Goal: Task Accomplishment & Management: Complete application form

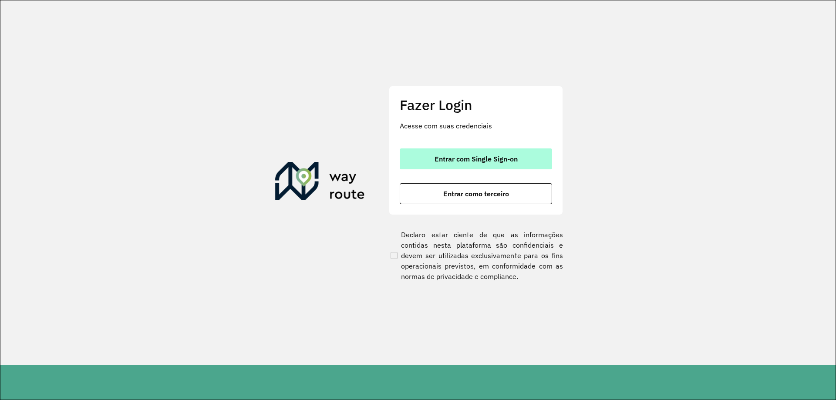
click at [481, 153] on button "Entrar com Single Sign-on" at bounding box center [476, 159] width 152 height 21
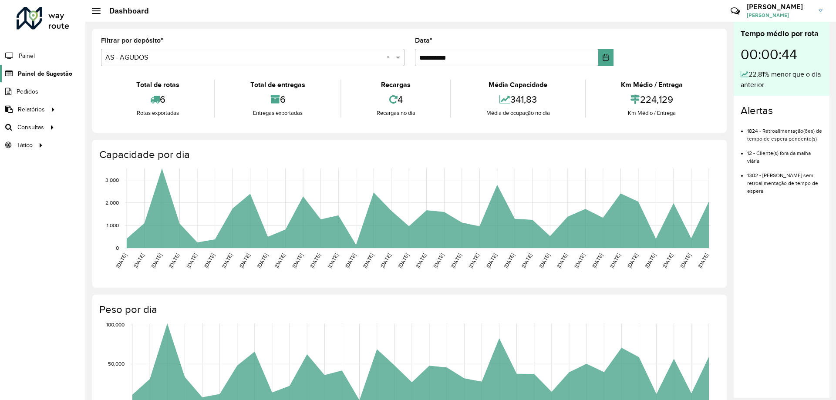
click at [47, 71] on span "Painel de Sugestão" at bounding box center [45, 73] width 54 height 9
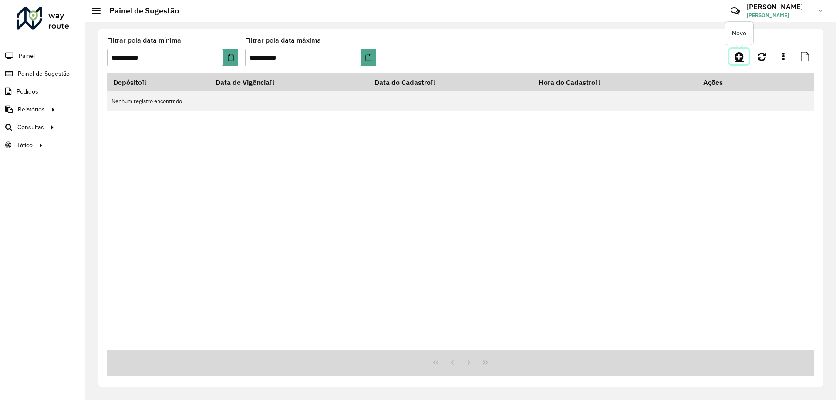
click at [735, 54] on icon at bounding box center [739, 56] width 9 height 10
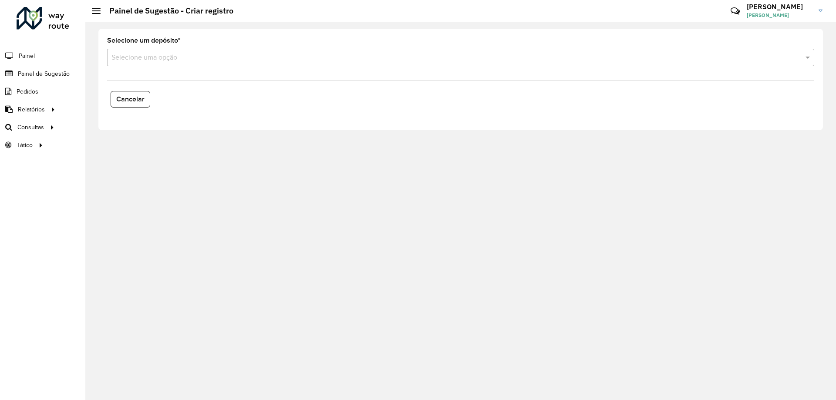
click at [244, 56] on input "text" at bounding box center [452, 58] width 681 height 10
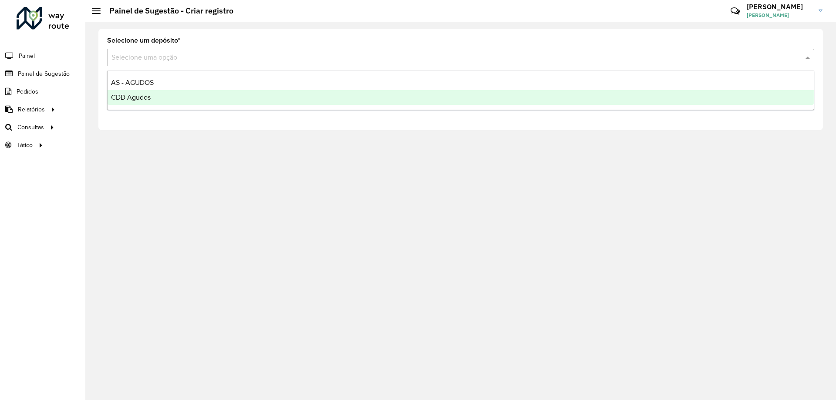
click at [139, 94] on span "CDD Agudos" at bounding box center [131, 97] width 40 height 7
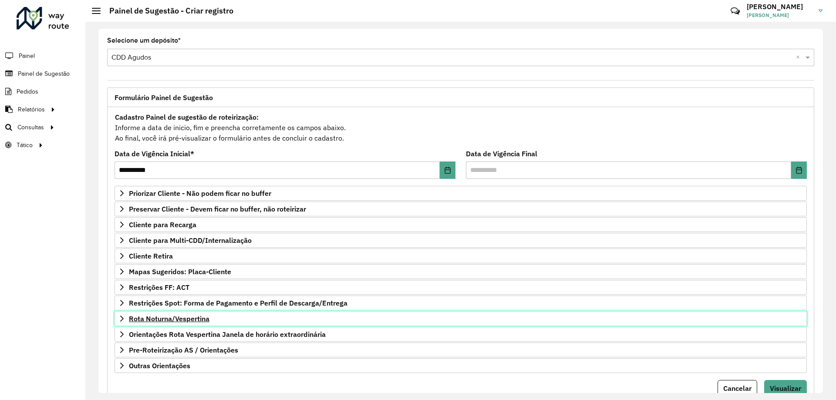
click at [191, 317] on span "Rota Noturna/Vespertina" at bounding box center [169, 318] width 81 height 7
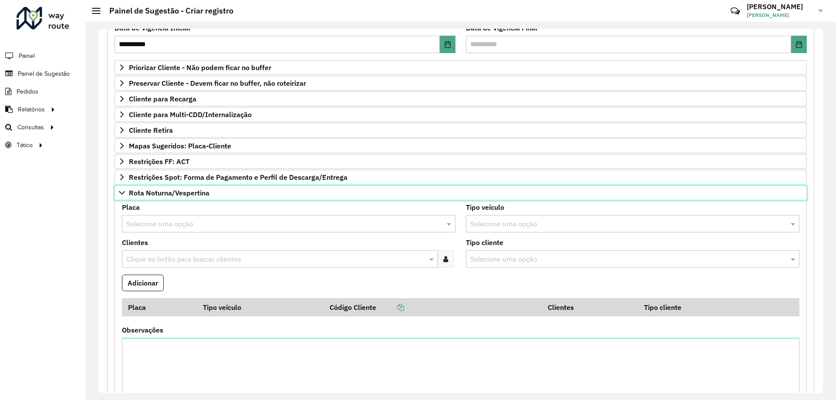
scroll to position [257, 0]
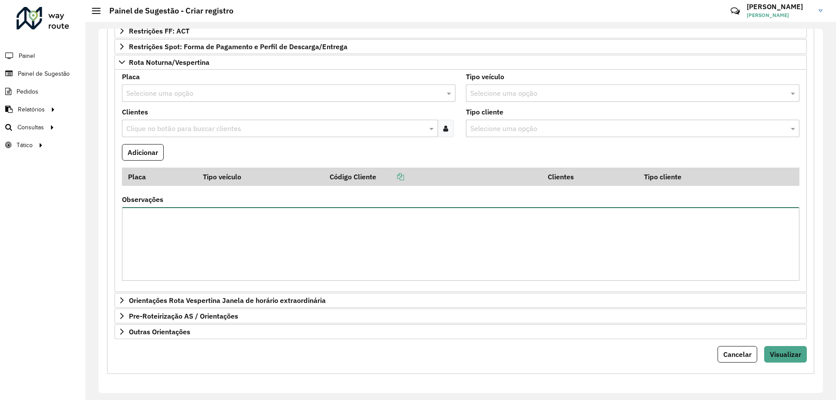
click at [216, 246] on textarea "Observações" at bounding box center [461, 244] width 678 height 74
type textarea "**********"
click at [780, 354] on span "Visualizar" at bounding box center [785, 354] width 31 height 9
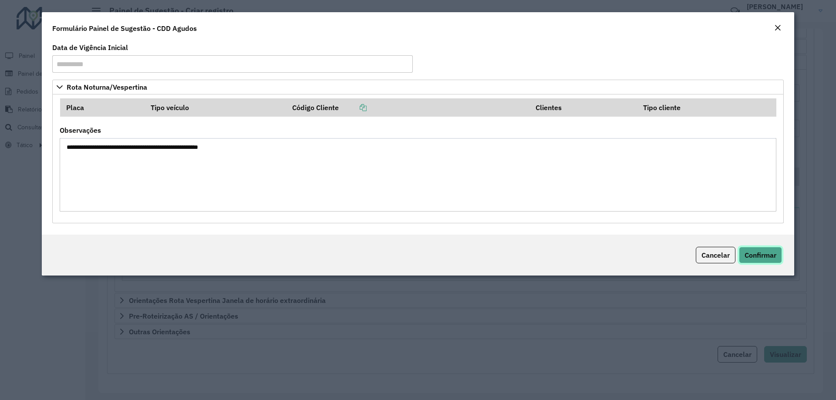
click at [764, 253] on span "Confirmar" at bounding box center [761, 255] width 32 height 9
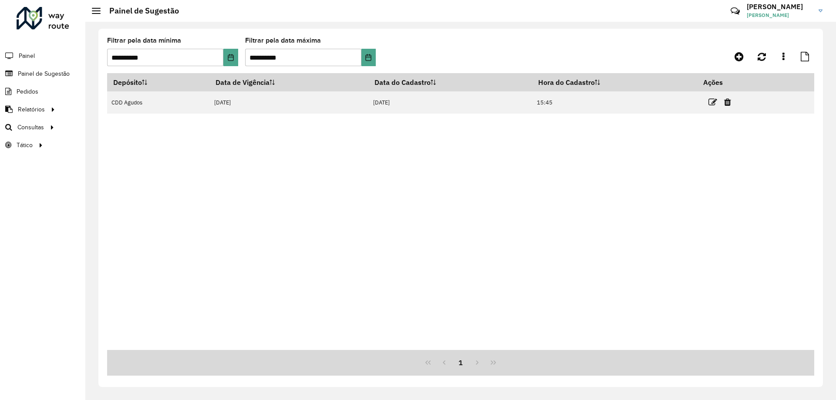
click at [367, 217] on div "Depósito Data de Vigência Data do Cadastro Hora do Cadastro Ações CDD Agudos [D…" at bounding box center [460, 211] width 707 height 277
